Goal: Information Seeking & Learning: Find specific fact

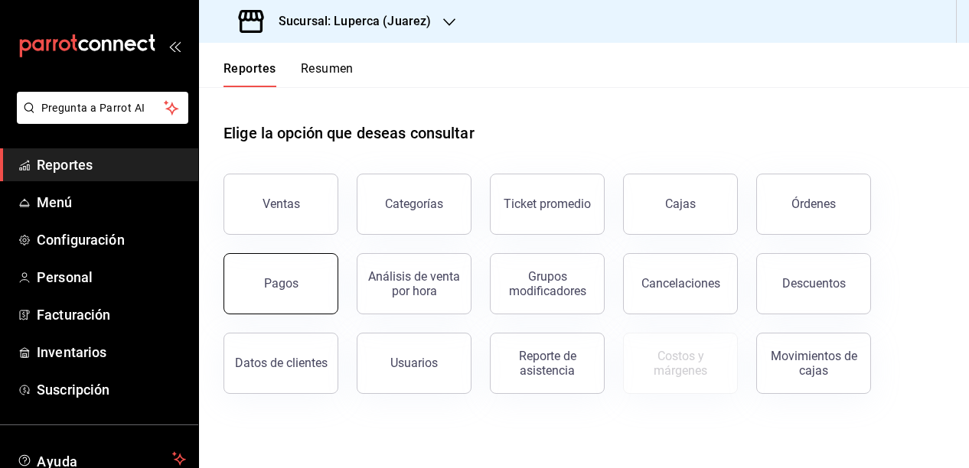
click at [312, 288] on button "Pagos" at bounding box center [280, 283] width 115 height 61
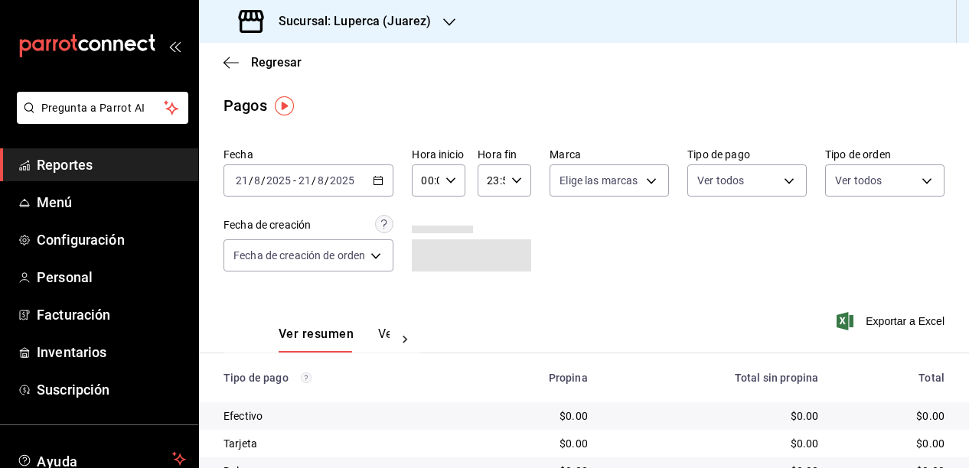
click at [431, 17] on div "Sucursal: Luperca (Juarez)" at bounding box center [336, 21] width 250 height 43
click at [240, 103] on span "Gula Gomez Morin" at bounding box center [252, 101] width 83 height 16
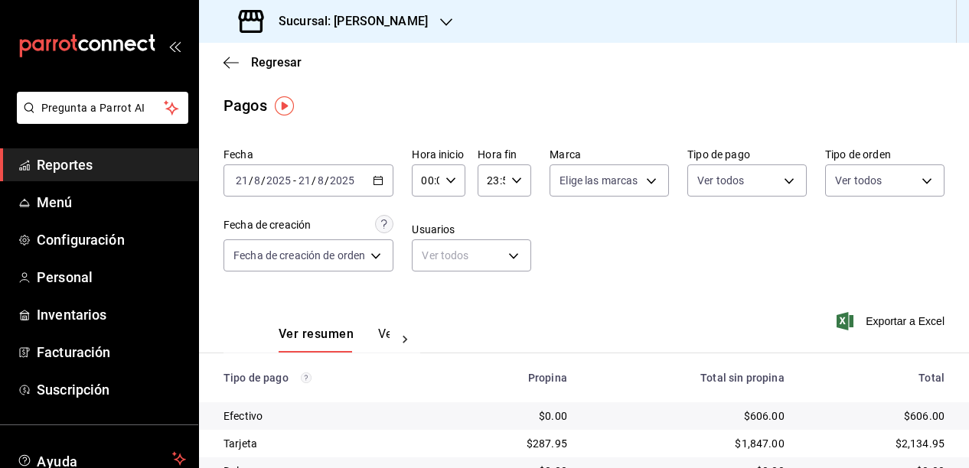
click at [381, 184] on icon "button" at bounding box center [378, 180] width 11 height 11
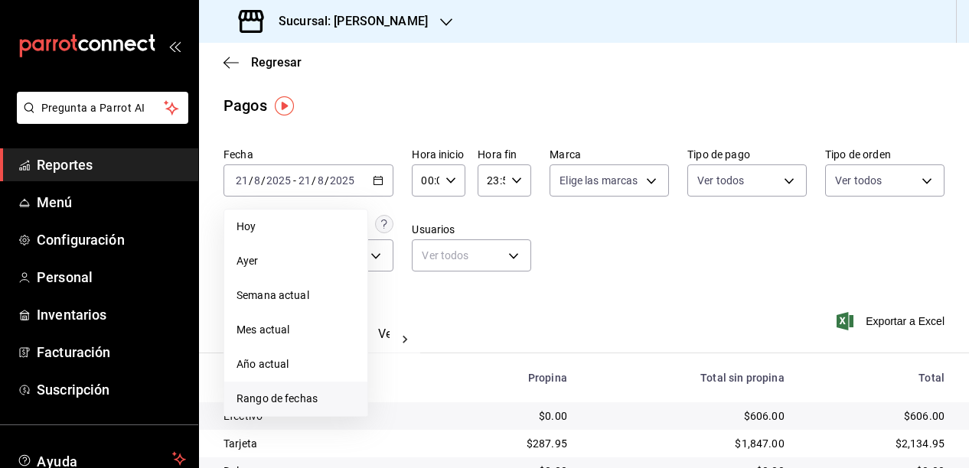
click at [258, 405] on span "Rango de fechas" at bounding box center [295, 399] width 119 height 16
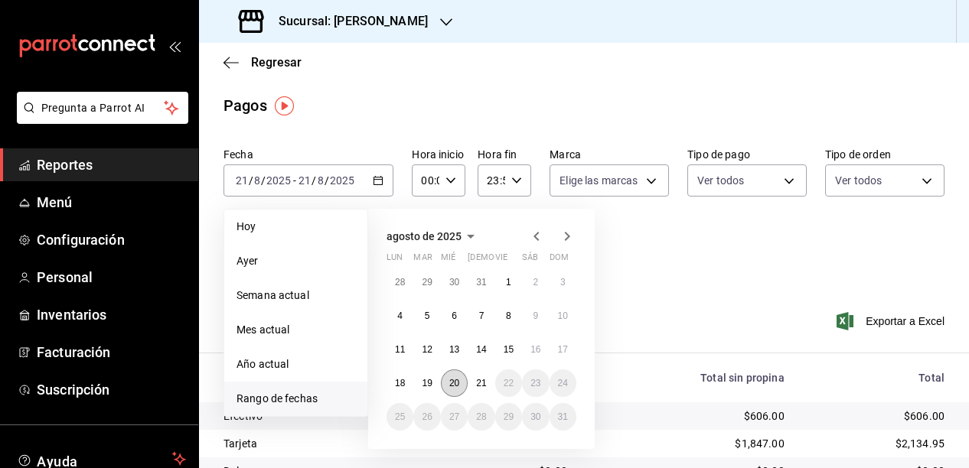
click at [458, 387] on abbr "20" at bounding box center [454, 383] width 10 height 11
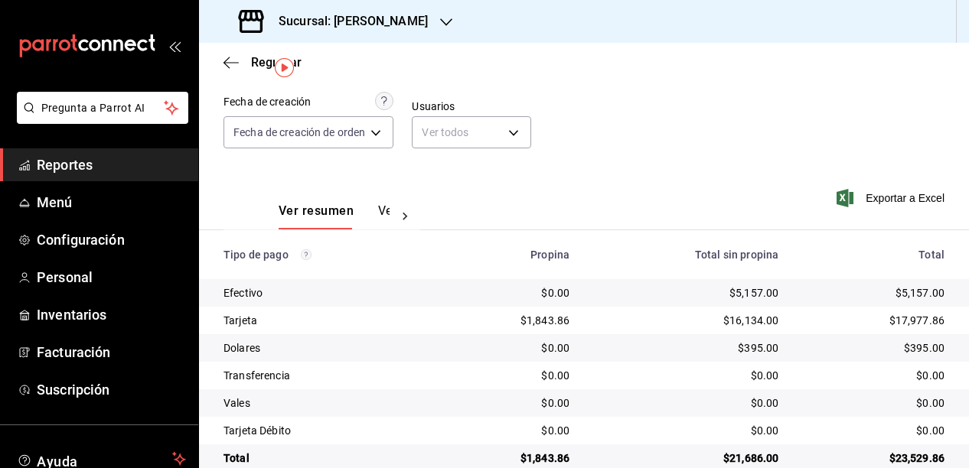
scroll to position [125, 0]
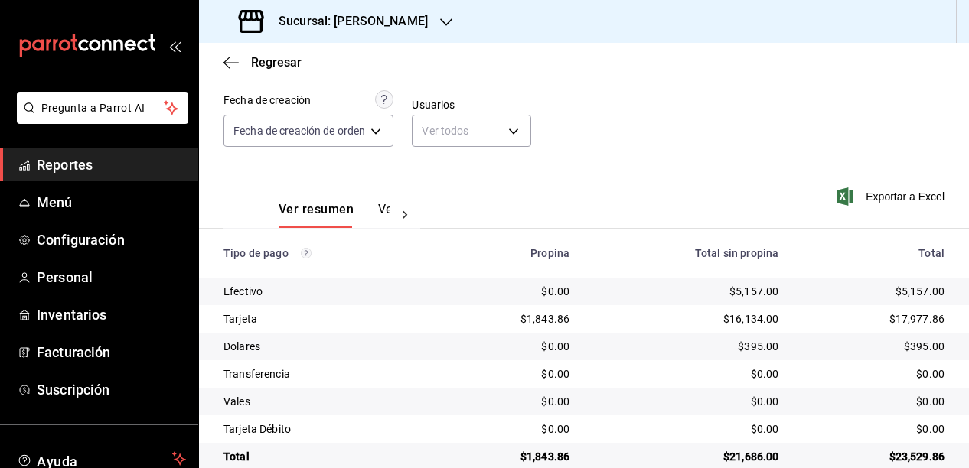
click at [751, 291] on div "$5,157.00" at bounding box center [686, 291] width 184 height 15
copy div "5,157.00"
click at [745, 318] on div "$16,134.00" at bounding box center [686, 318] width 184 height 15
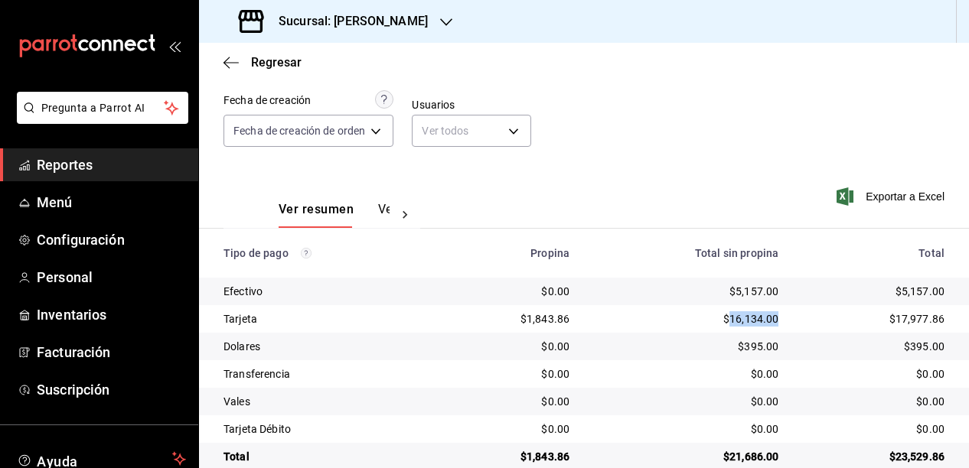
copy div "16,134.00"
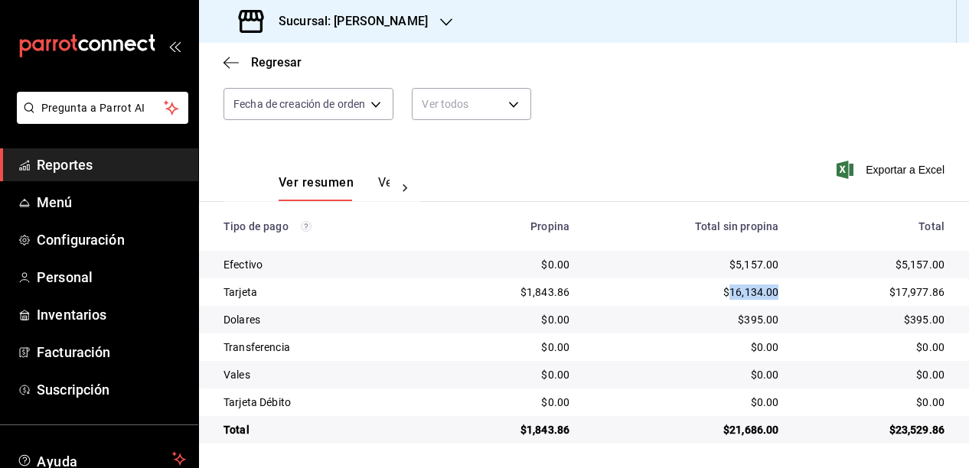
scroll to position [152, 0]
click at [754, 321] on div "$395.00" at bounding box center [686, 319] width 184 height 15
copy div "395.00"
click at [549, 292] on div "$1,843.86" at bounding box center [510, 292] width 118 height 15
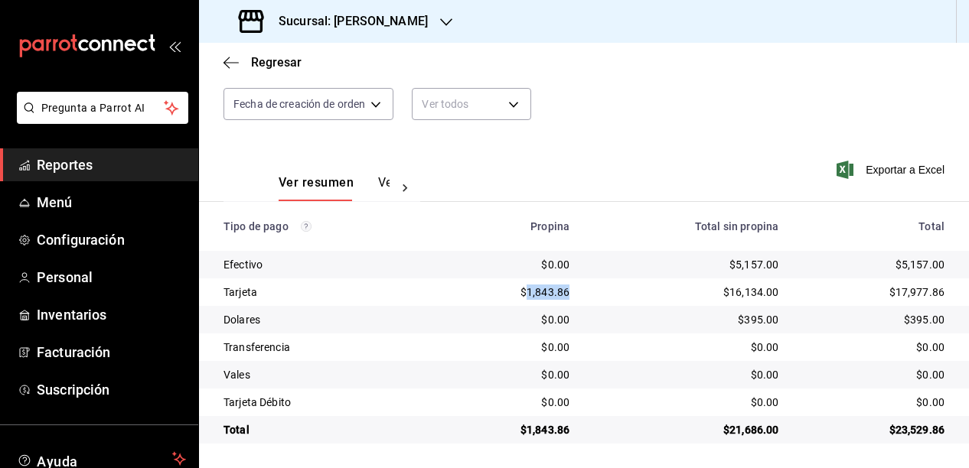
click at [549, 292] on div "$1,843.86" at bounding box center [510, 292] width 118 height 15
copy div "1,843.86"
click at [447, 15] on div "Sucursal: Gula Gomez Morin" at bounding box center [334, 21] width 247 height 43
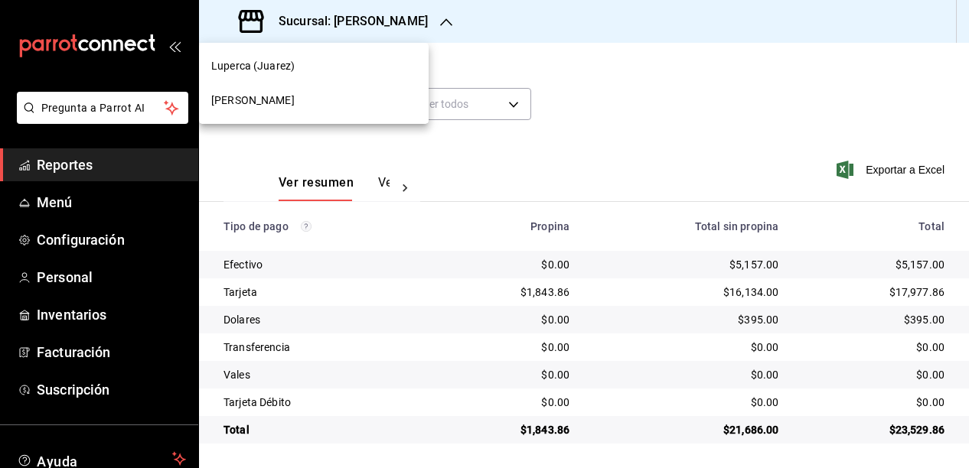
click at [259, 96] on span "Gula Gomez Morin" at bounding box center [252, 101] width 83 height 16
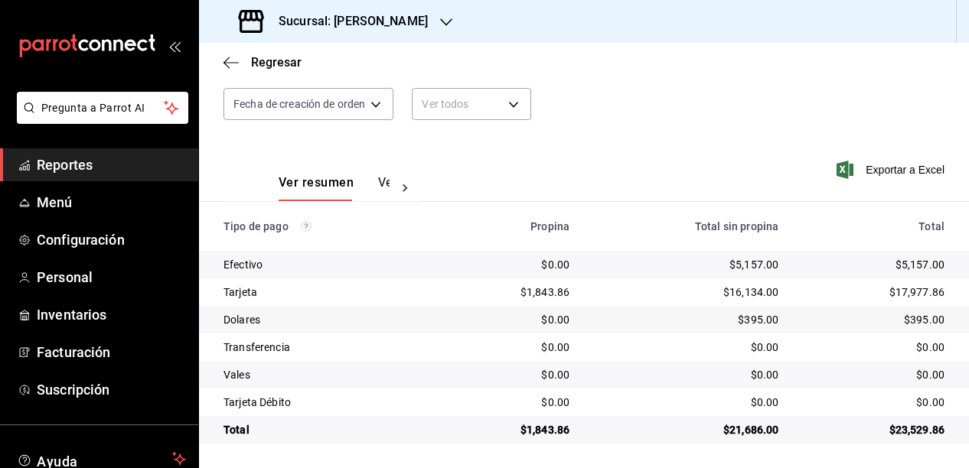
scroll to position [0, 0]
click at [754, 266] on div "$5,157.00" at bounding box center [686, 264] width 184 height 15
copy div "5,157.00"
click at [747, 290] on div "$16,134.00" at bounding box center [686, 292] width 184 height 15
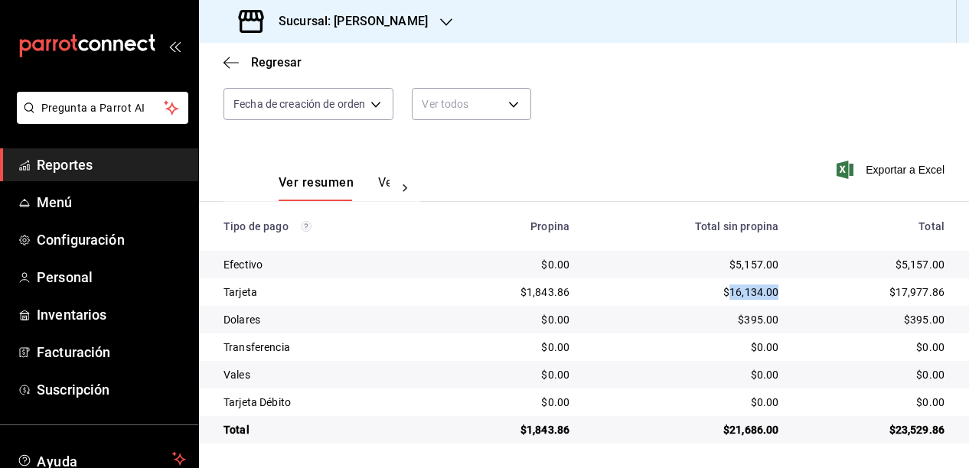
click at [747, 290] on div "$16,134.00" at bounding box center [686, 292] width 184 height 15
copy div "16,134.00"
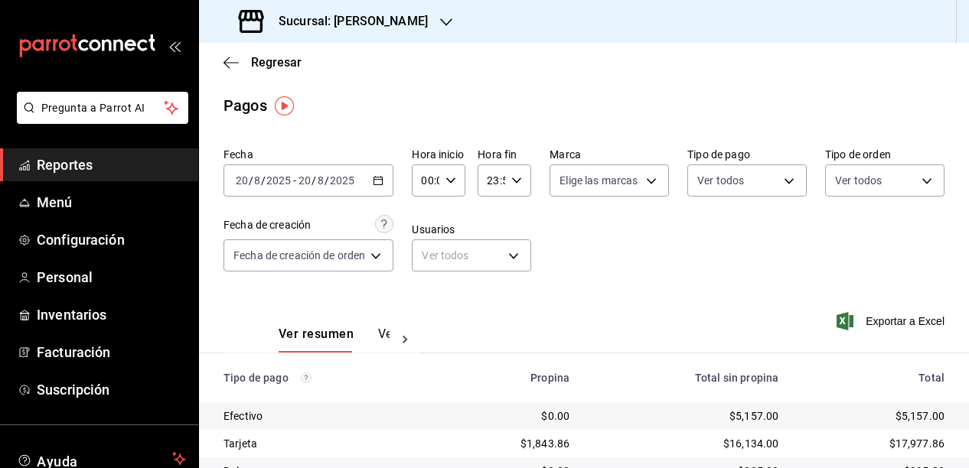
click at [448, 10] on div "Sucursal: Gula Gomez Morin" at bounding box center [334, 21] width 247 height 43
click at [248, 68] on span "Luperca (Juarez)" at bounding box center [252, 66] width 83 height 16
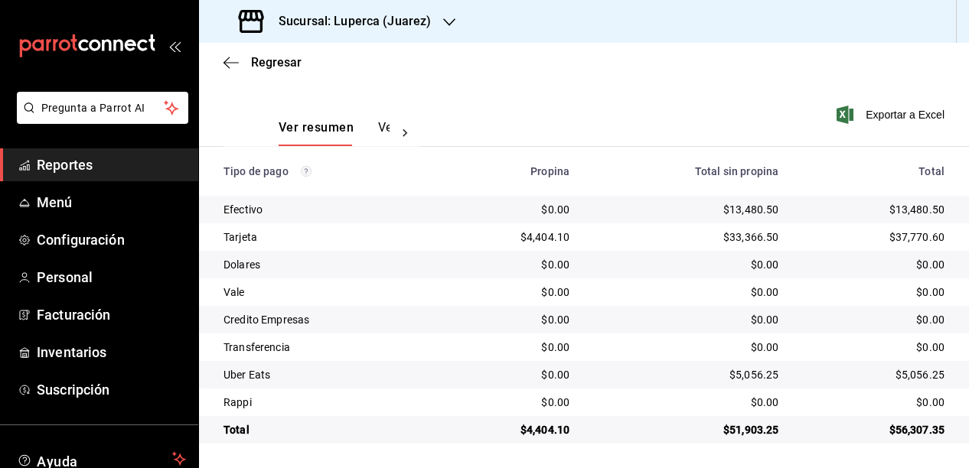
scroll to position [207, 0]
click at [742, 212] on div "$13,480.50" at bounding box center [686, 209] width 184 height 15
copy div "13,480.50"
click at [747, 237] on div "$33,366.50" at bounding box center [686, 237] width 184 height 15
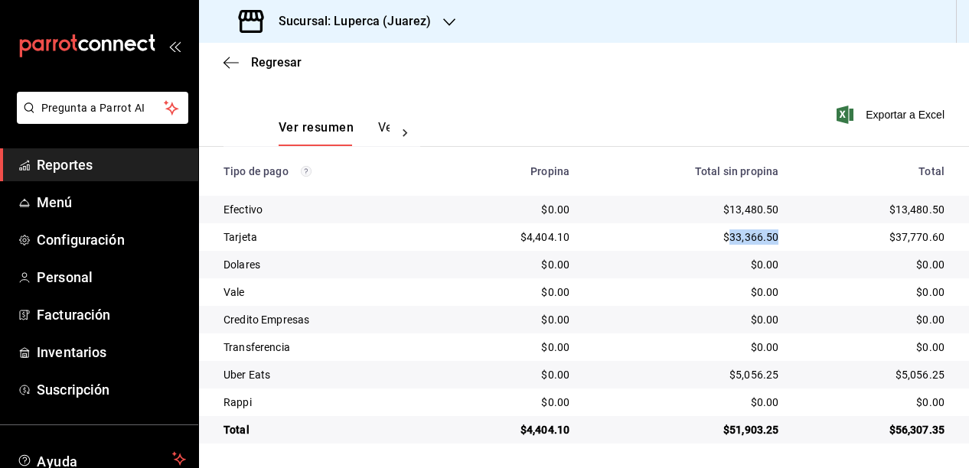
click at [747, 237] on div "$33,366.50" at bounding box center [686, 237] width 184 height 15
copy div "33,366.50"
click at [750, 378] on div "$5,056.25" at bounding box center [686, 374] width 184 height 15
copy div "5,056.25"
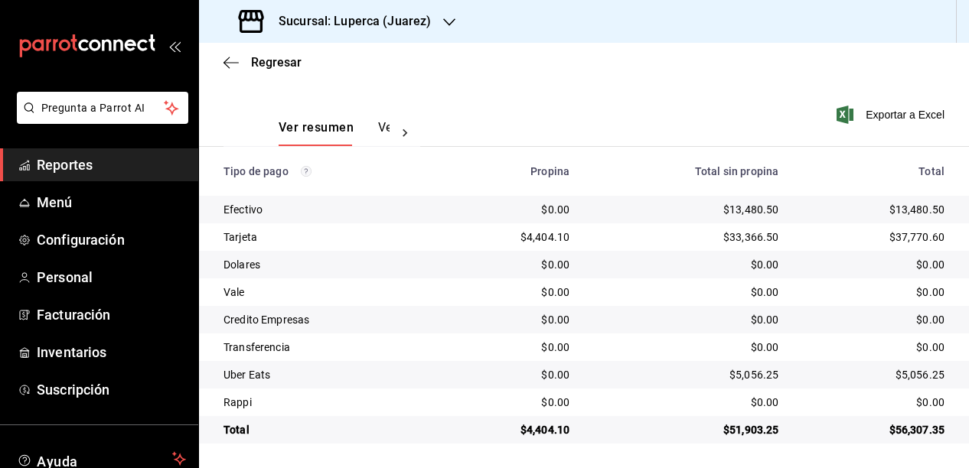
click at [548, 237] on div "$4,404.10" at bounding box center [510, 237] width 118 height 15
copy div "4,404.10"
